Goal: Check status: Check status

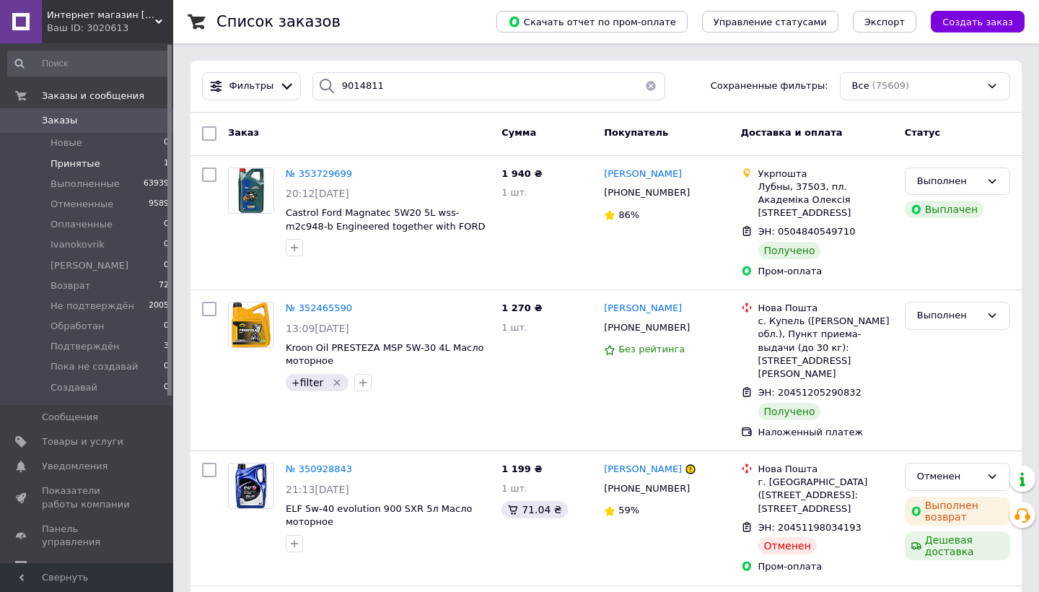
click at [454, 87] on input "9014811" at bounding box center [488, 86] width 353 height 28
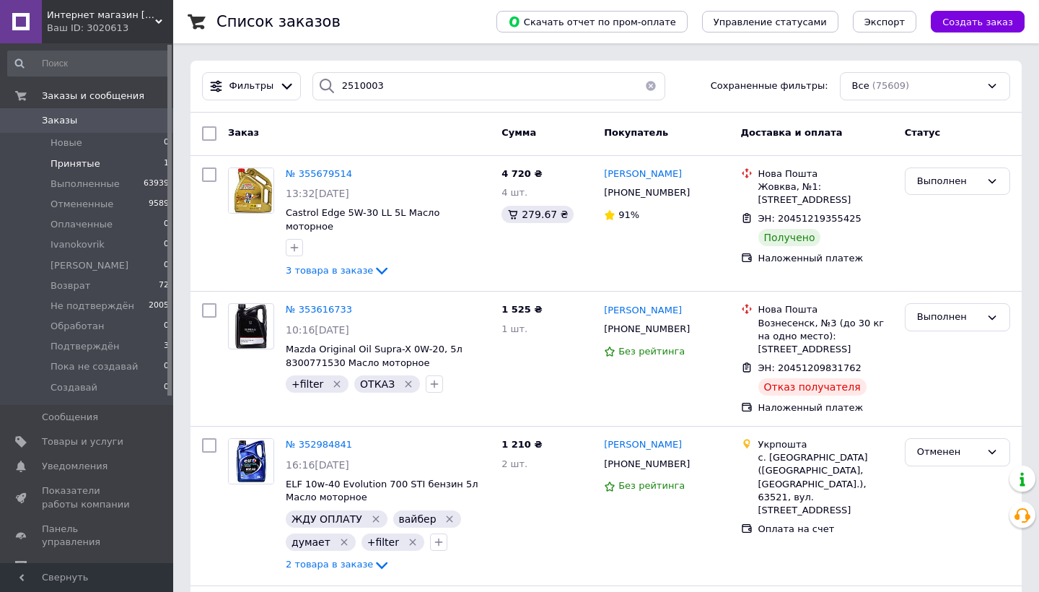
type input "2510003"
click at [647, 86] on button "button" at bounding box center [650, 86] width 29 height 28
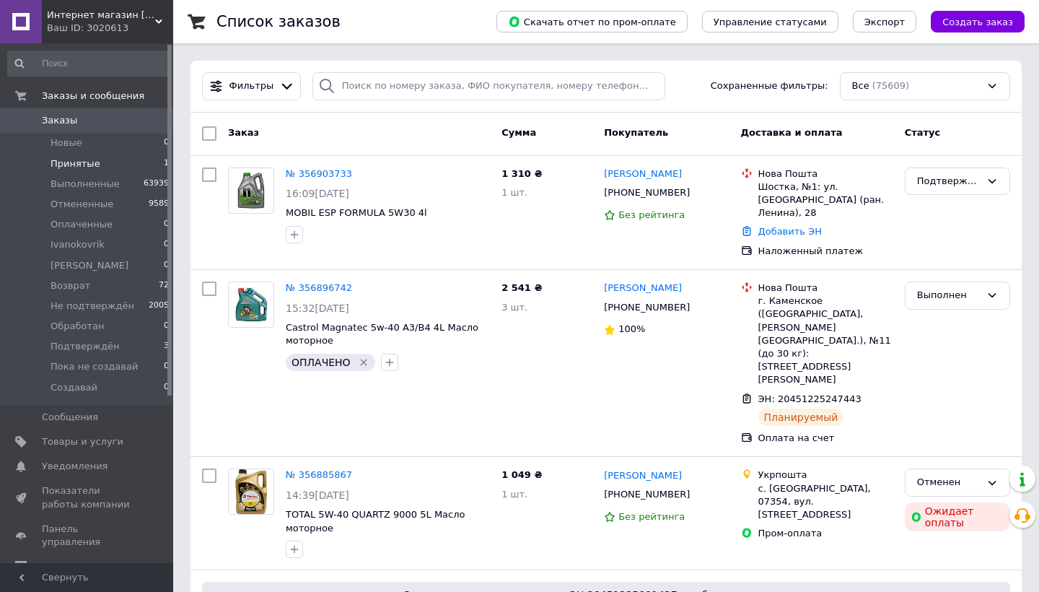
click at [947, 92] on div "Все (75609)" at bounding box center [925, 86] width 170 height 28
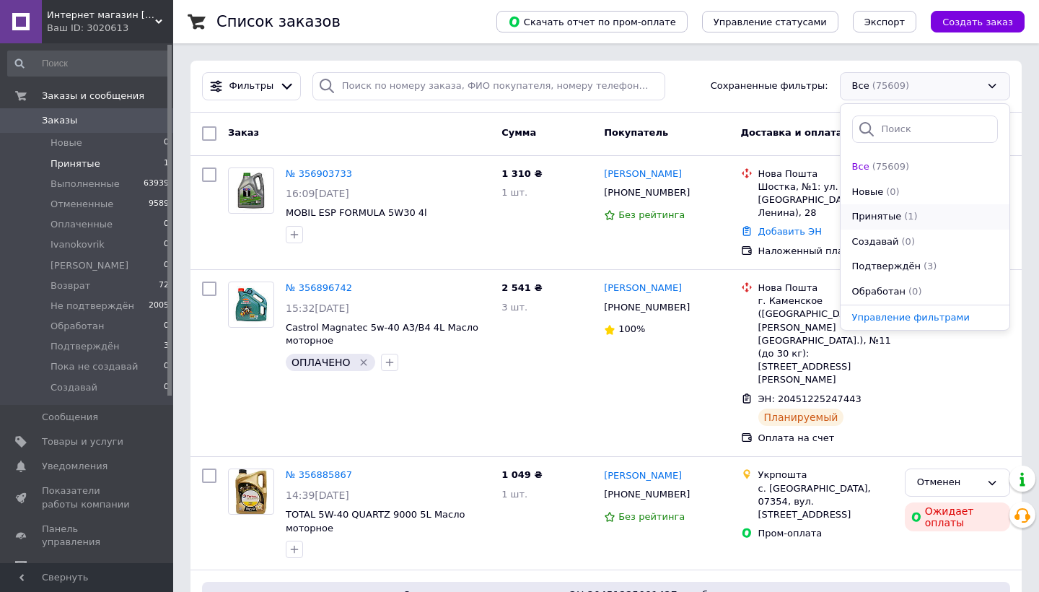
click at [934, 224] on li "Принятые (1)" at bounding box center [925, 216] width 169 height 25
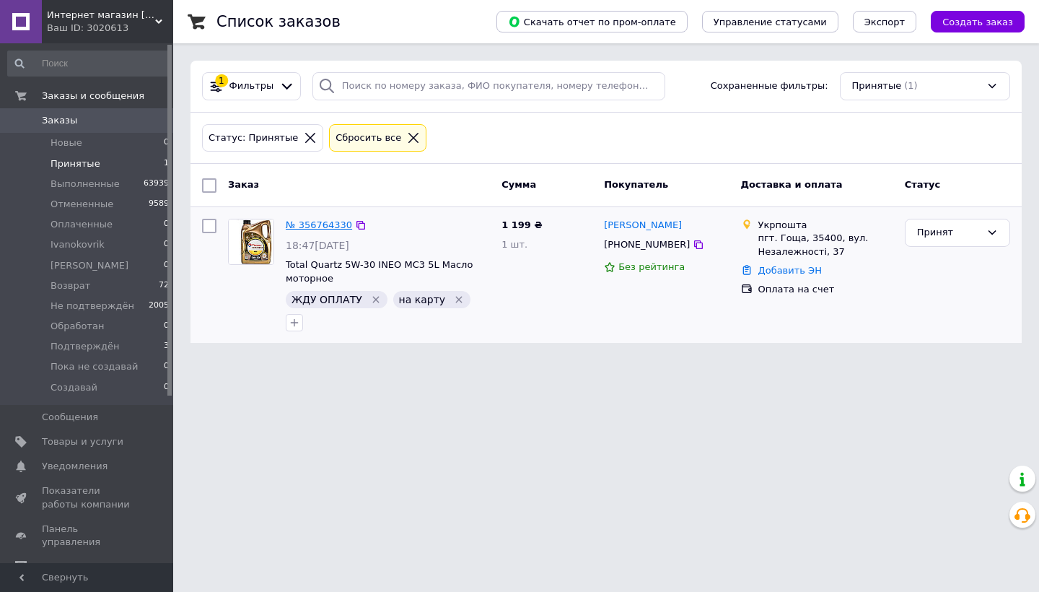
click at [321, 227] on link "№ 356764330" at bounding box center [319, 224] width 66 height 11
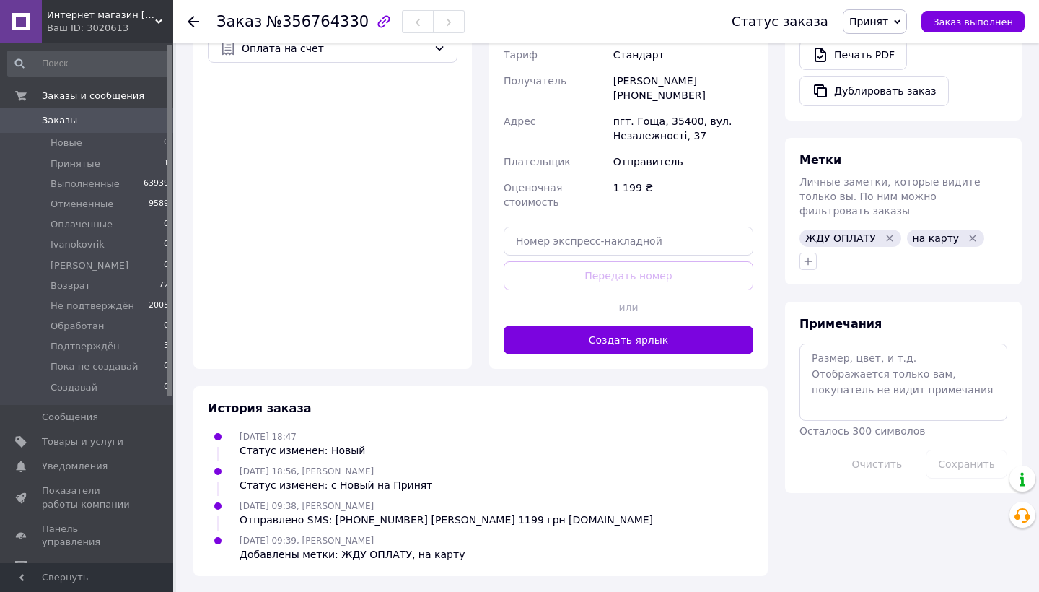
scroll to position [500, 0]
